Goal: Book appointment/travel/reservation

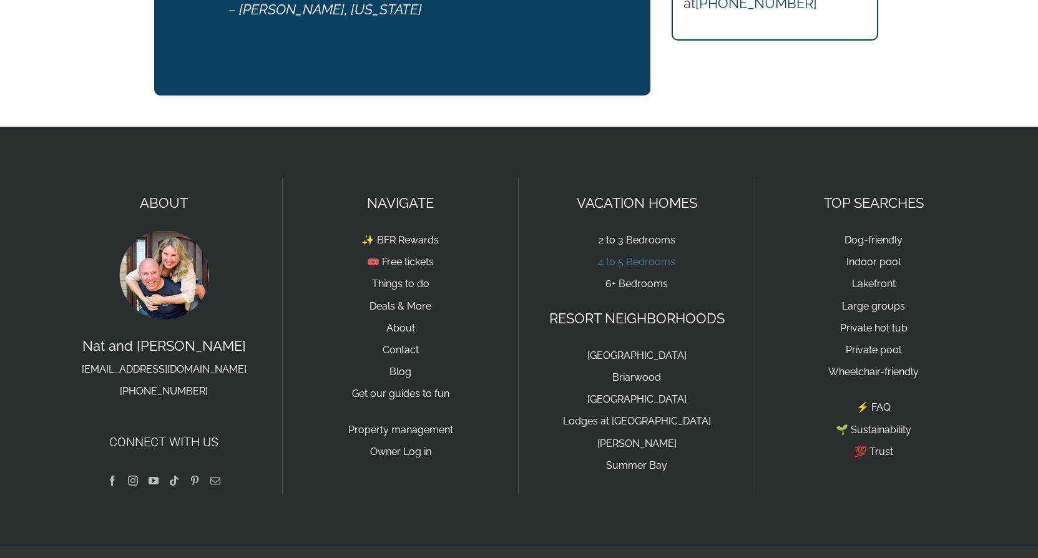
scroll to position [1140, 0]
click at [621, 256] on link "4 to 5 Bedrooms" at bounding box center [636, 262] width 77 height 12
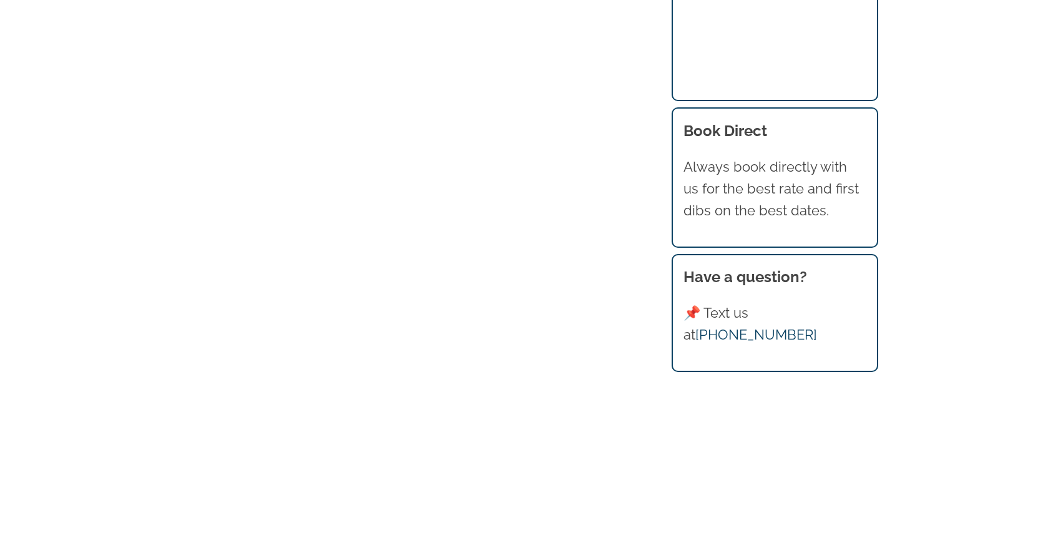
scroll to position [2026, 0]
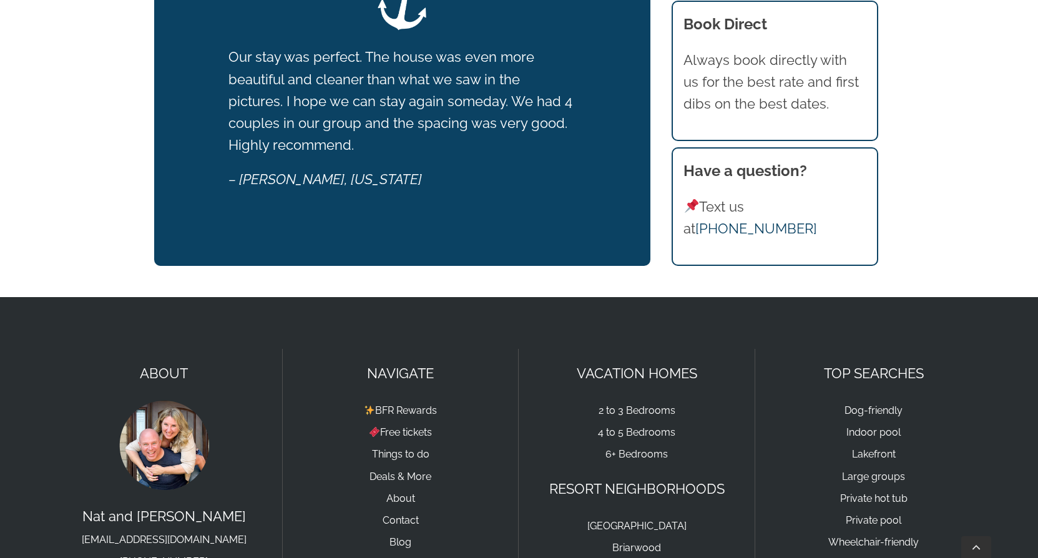
scroll to position [1254, 0]
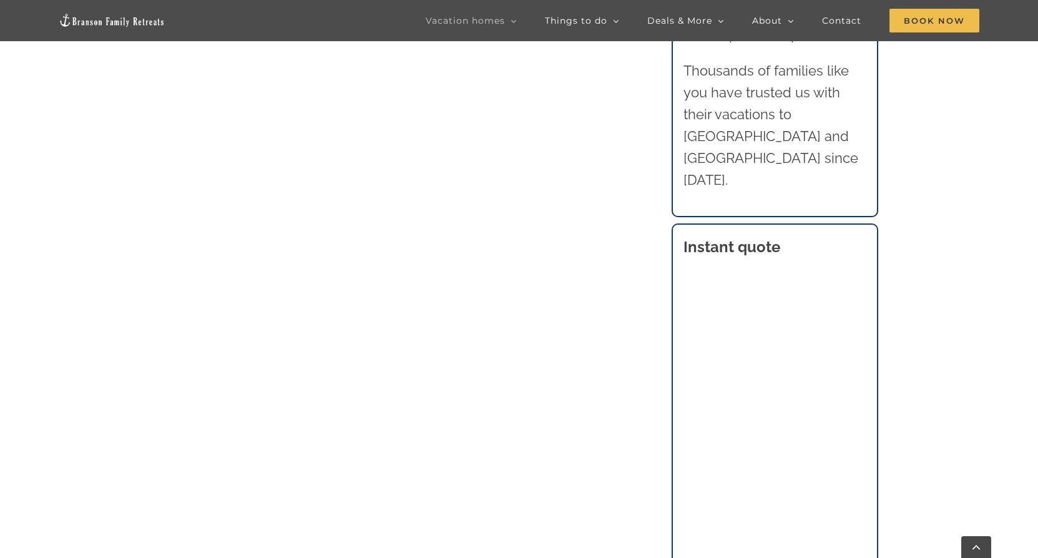
scroll to position [2181, 0]
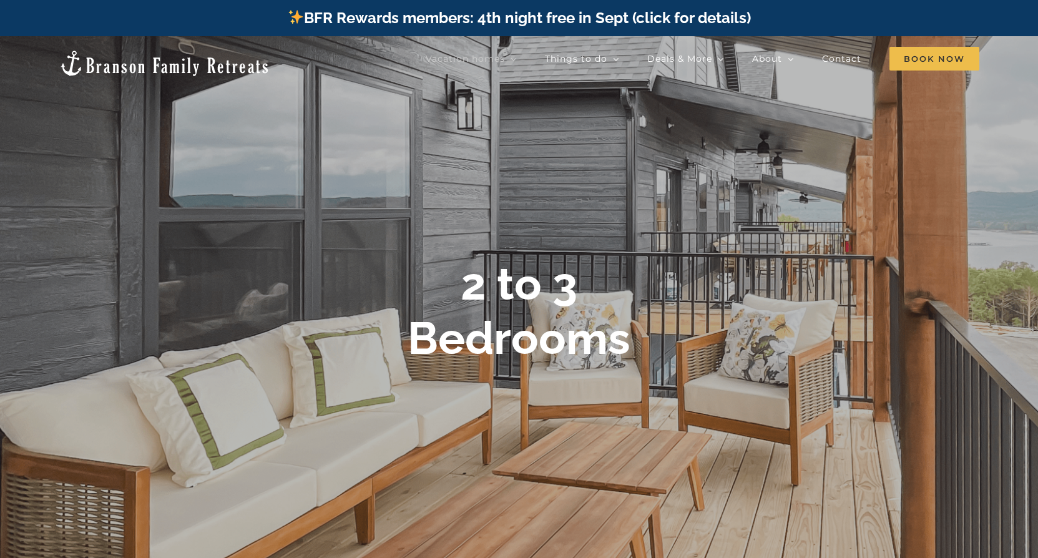
click at [126, 61] on img at bounding box center [165, 63] width 212 height 28
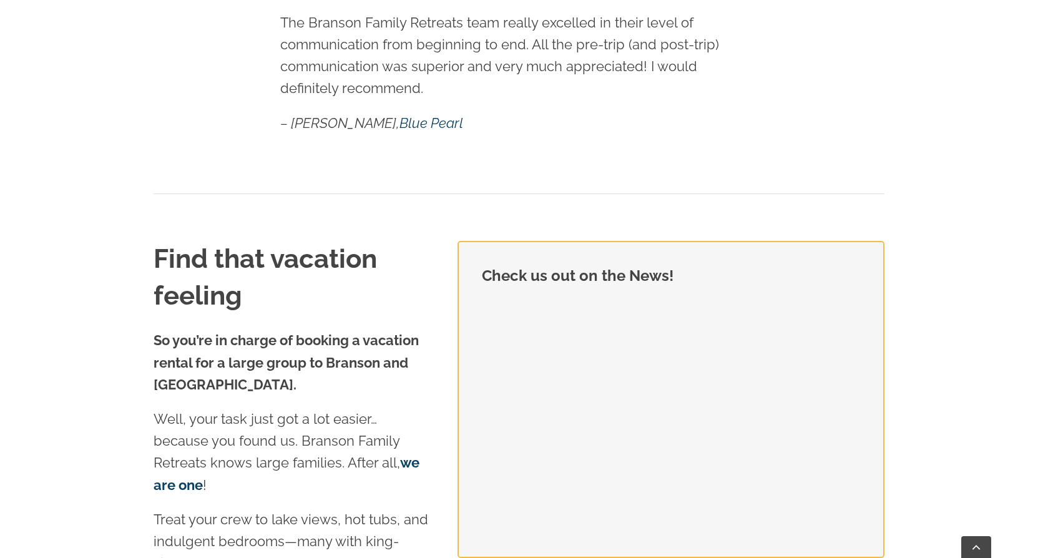
scroll to position [812, 0]
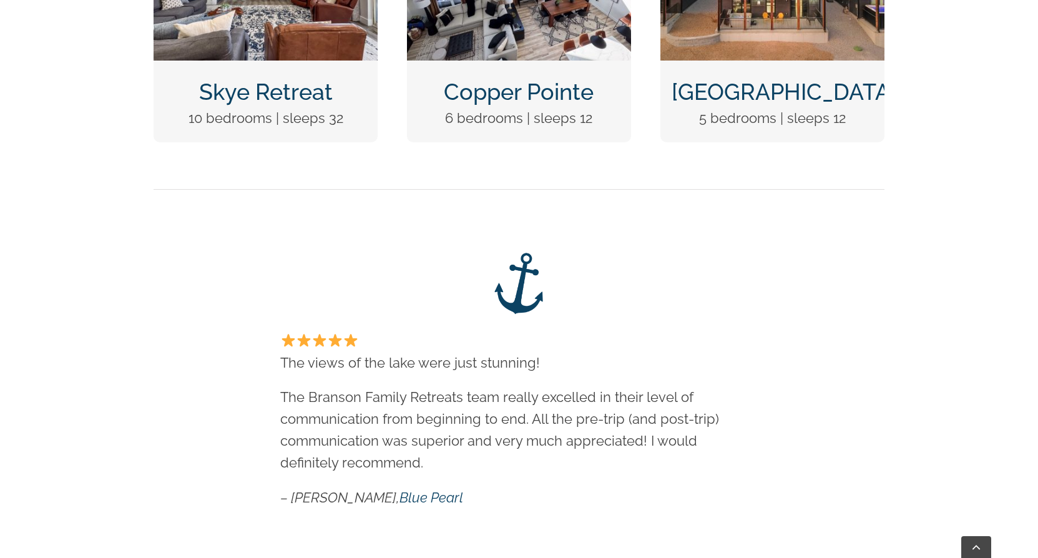
click at [492, 95] on link "Copper Pointe" at bounding box center [519, 92] width 150 height 26
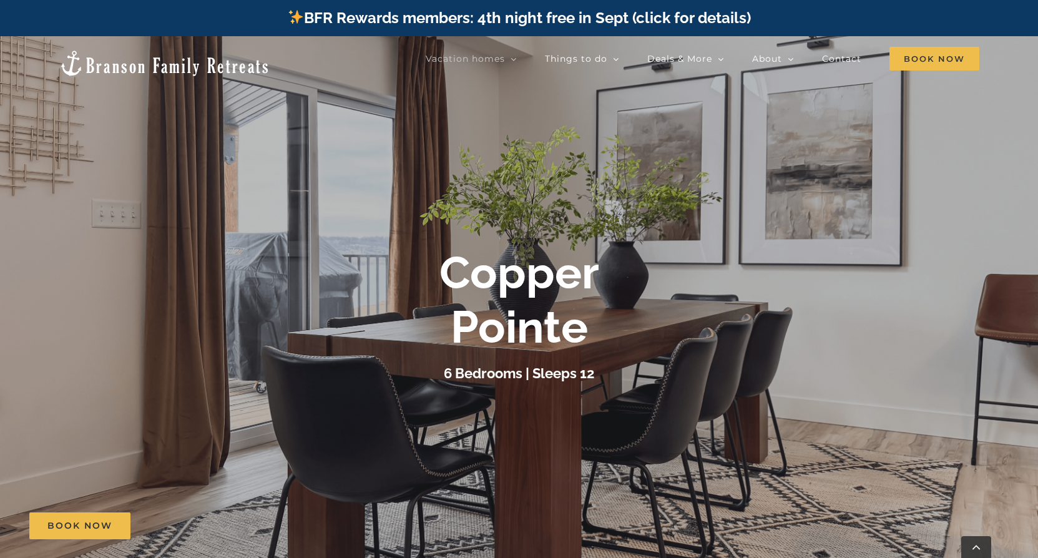
scroll to position [250, 0]
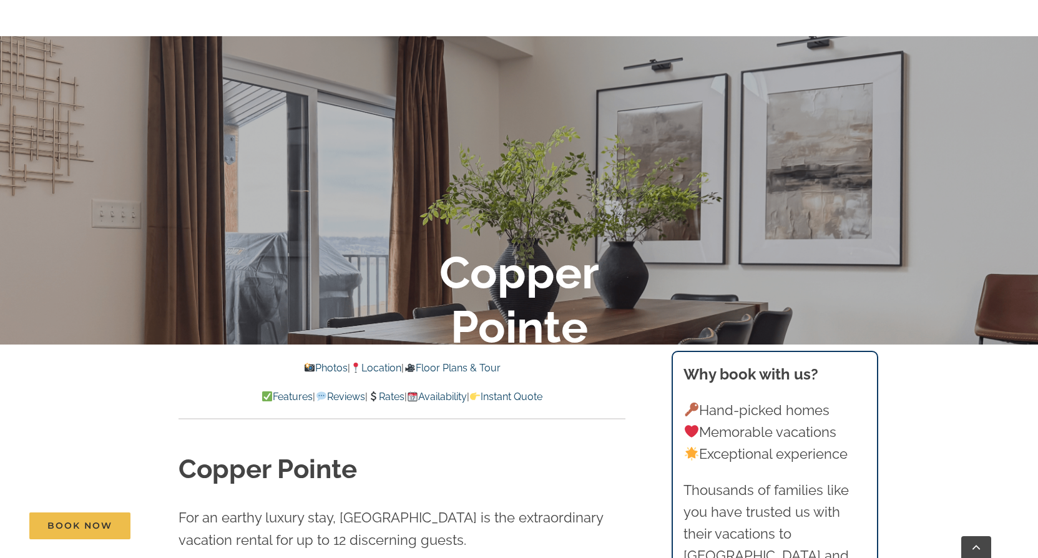
click at [455, 367] on link "Floor Plans & Tour" at bounding box center [452, 368] width 96 height 12
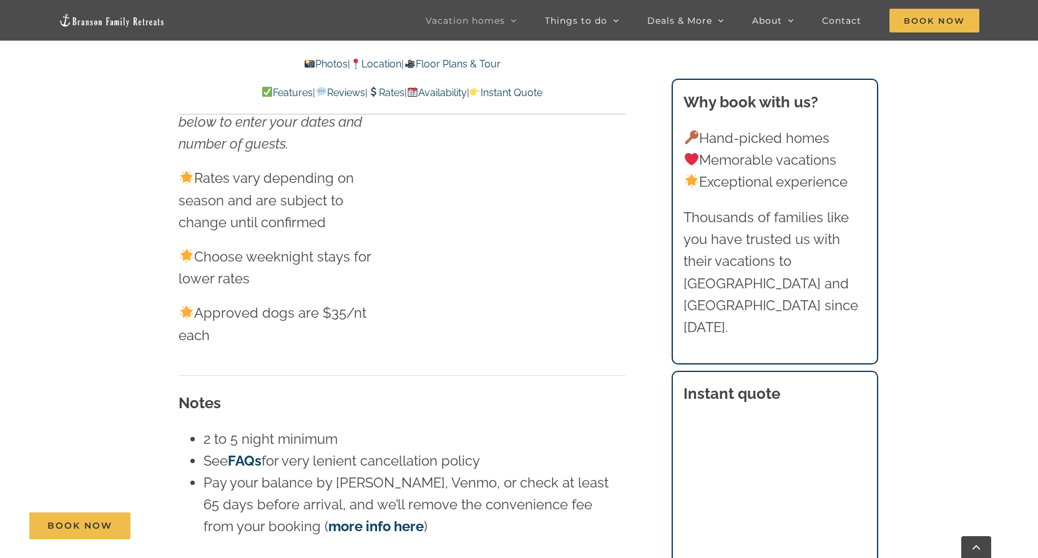
scroll to position [6462, 0]
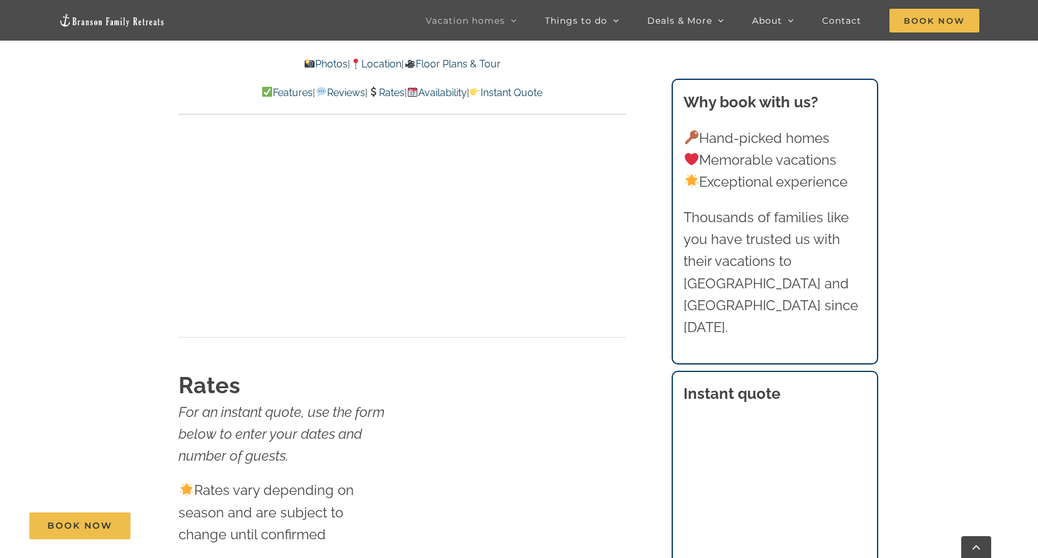
click at [448, 94] on link "Availability" at bounding box center [437, 93] width 60 height 12
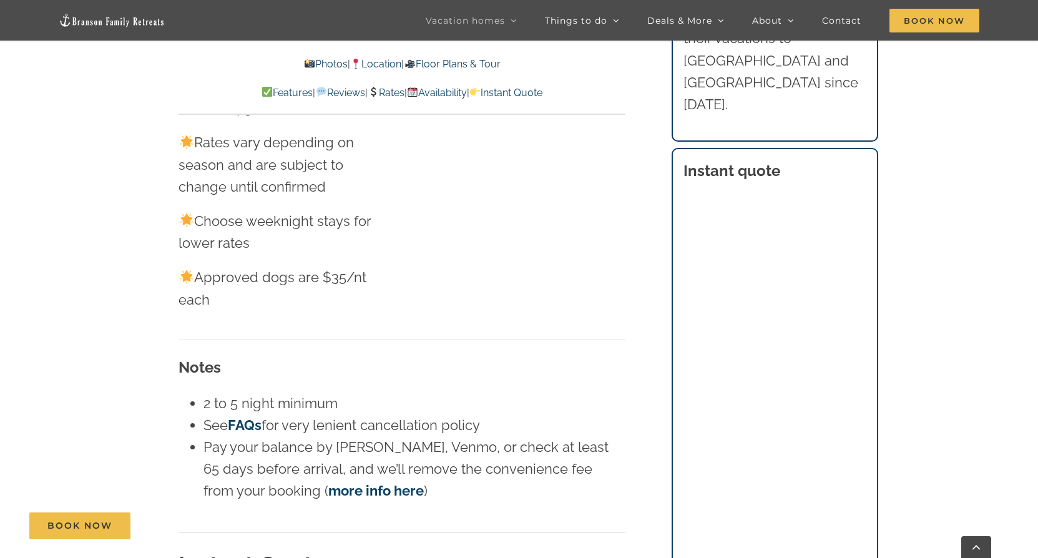
scroll to position [6685, 0]
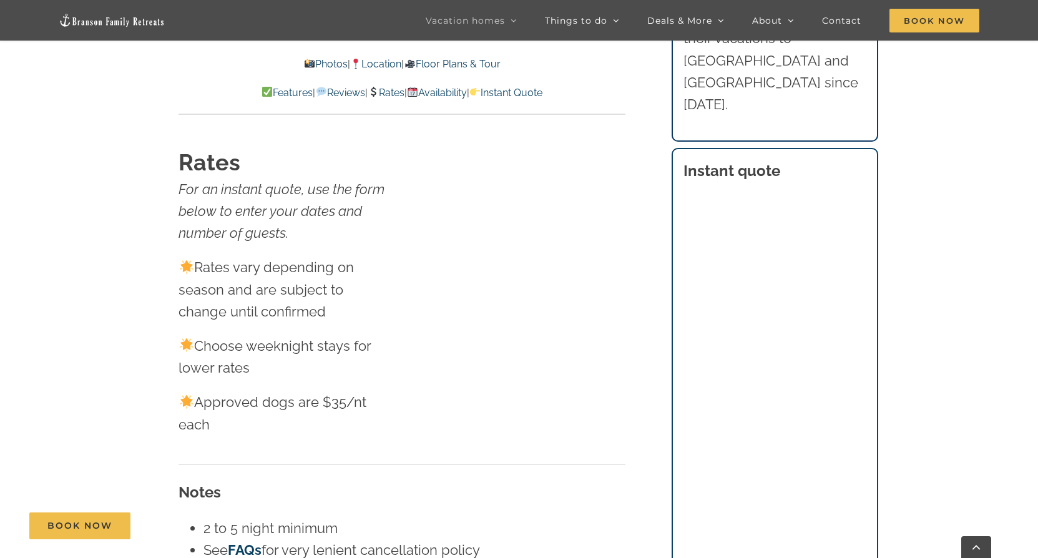
click at [395, 92] on link "Rates" at bounding box center [386, 93] width 37 height 12
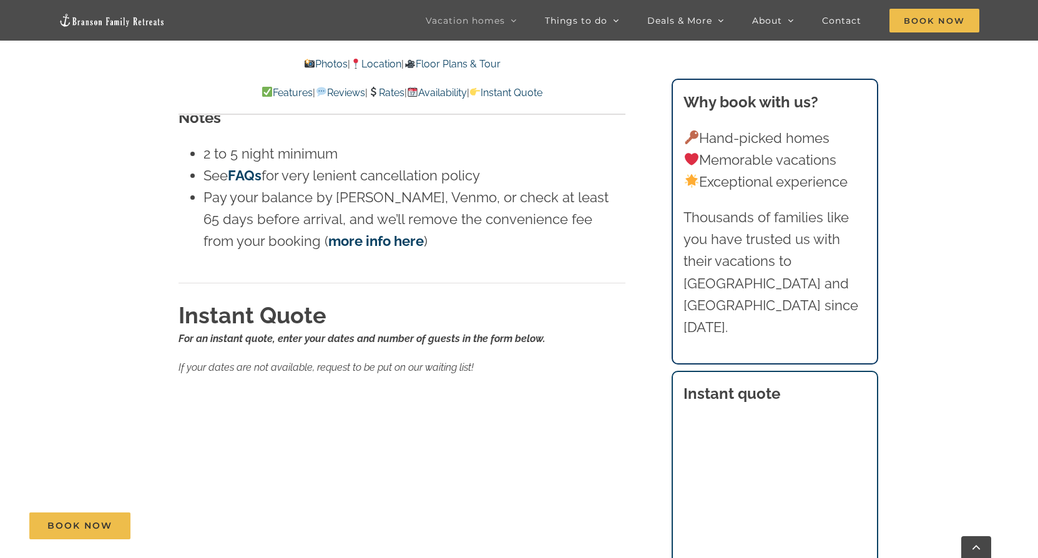
scroll to position [6934, 0]
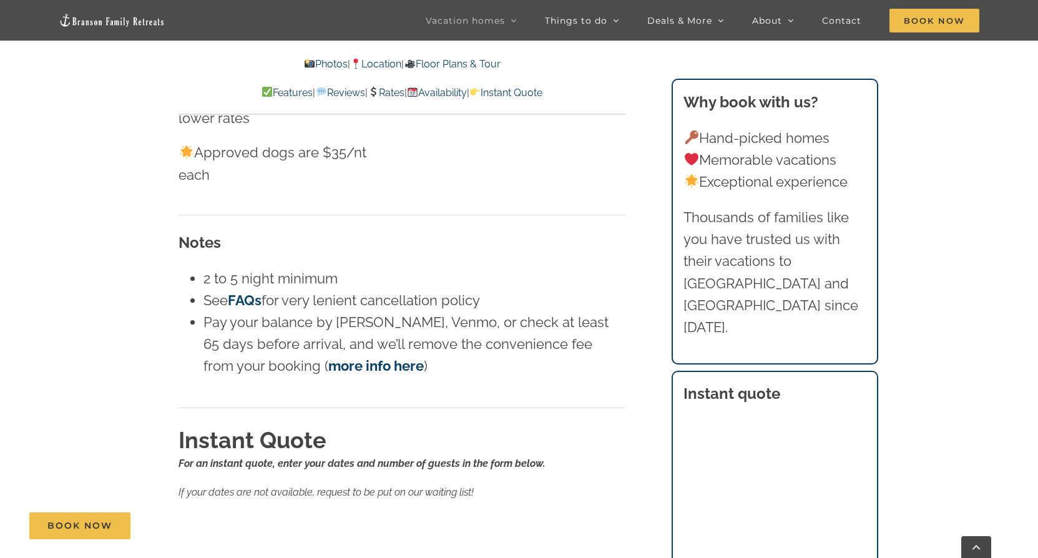
click at [465, 66] on link "Floor Plans & Tour" at bounding box center [452, 64] width 96 height 12
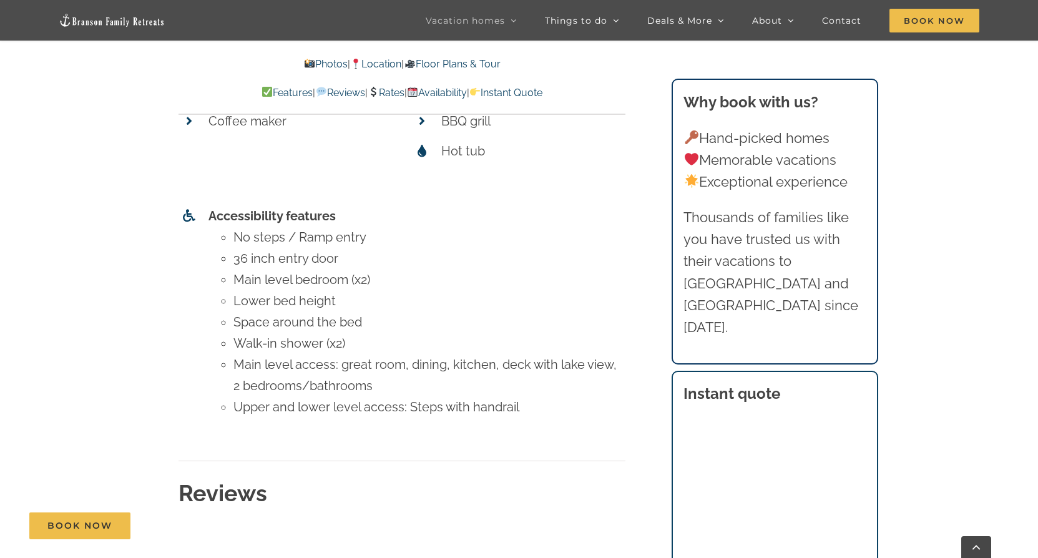
scroll to position [4685, 0]
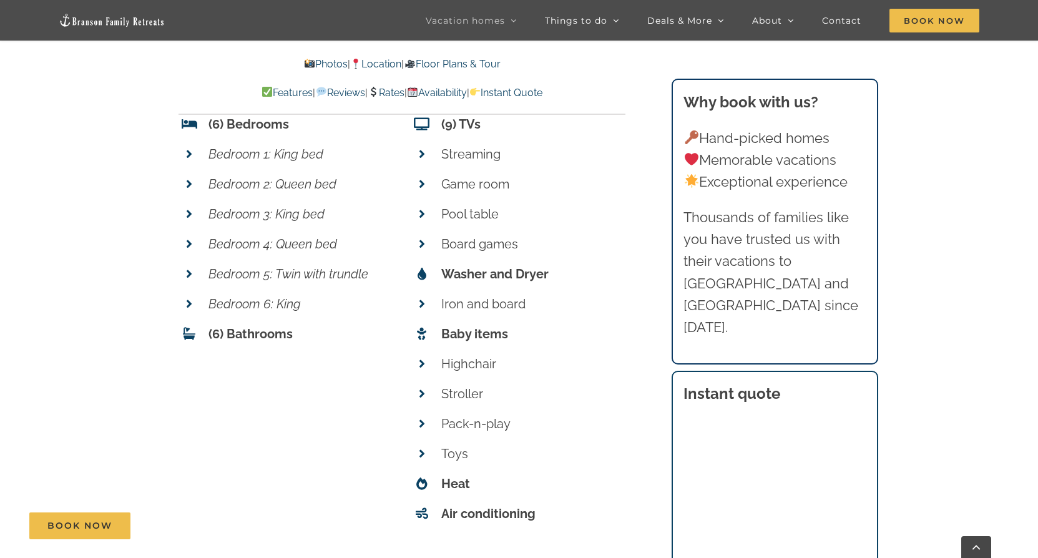
scroll to position [3937, 0]
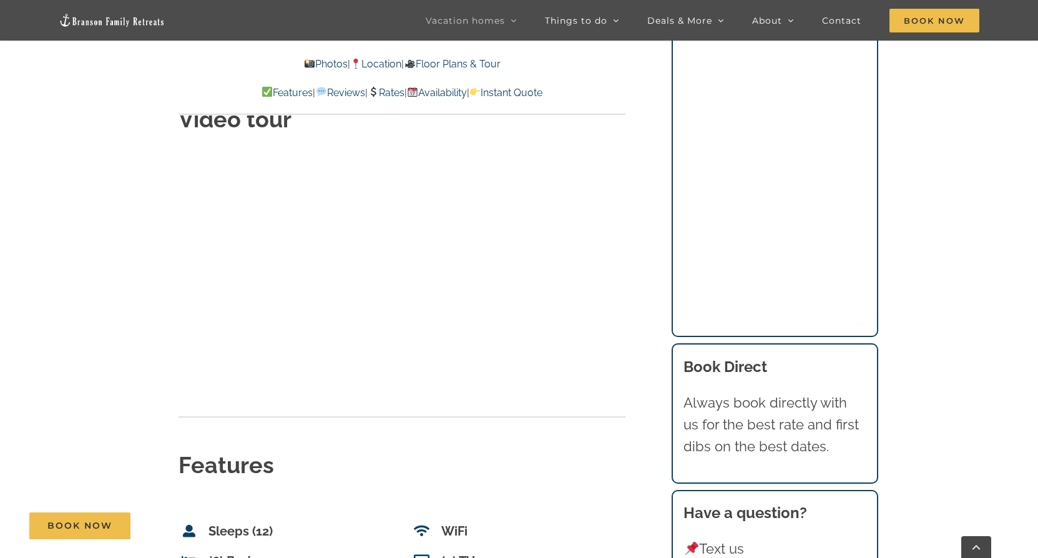
scroll to position [6462, 0]
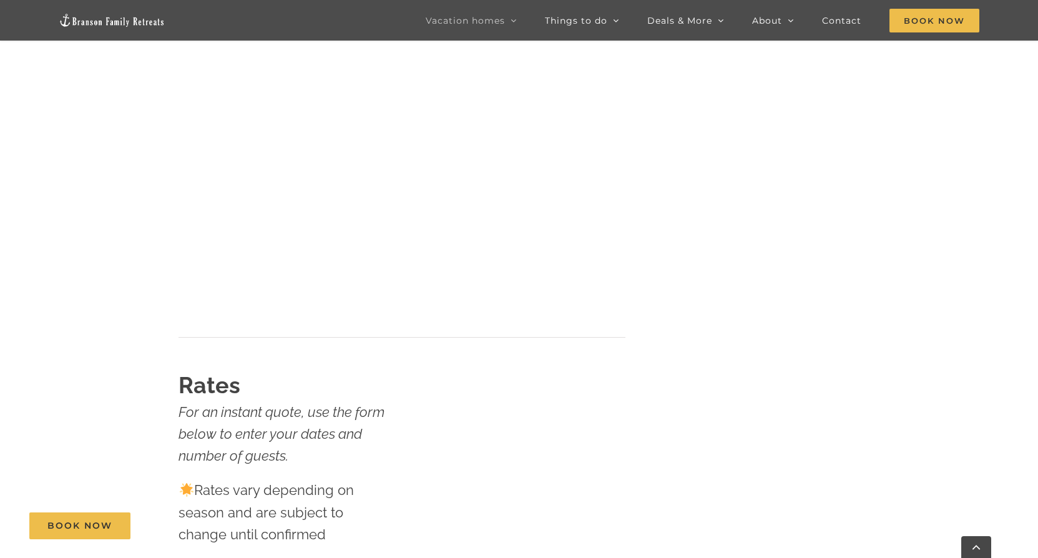
scroll to position [250, 0]
